Goal: Transaction & Acquisition: Subscribe to service/newsletter

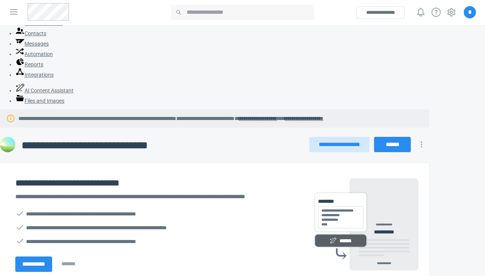
click at [290, 137] on div "**********" at bounding box center [154, 145] width 309 height 17
click at [383, 11] on button "**********" at bounding box center [380, 13] width 48 height 12
click at [380, 12] on button "**********" at bounding box center [380, 13] width 48 height 12
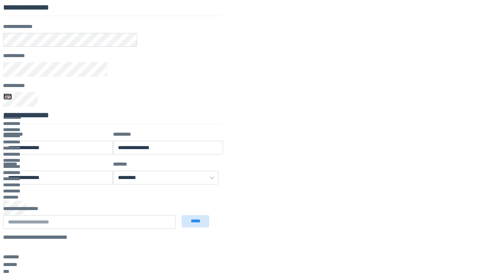
scroll to position [276, 0]
